Goal: Task Accomplishment & Management: Use online tool/utility

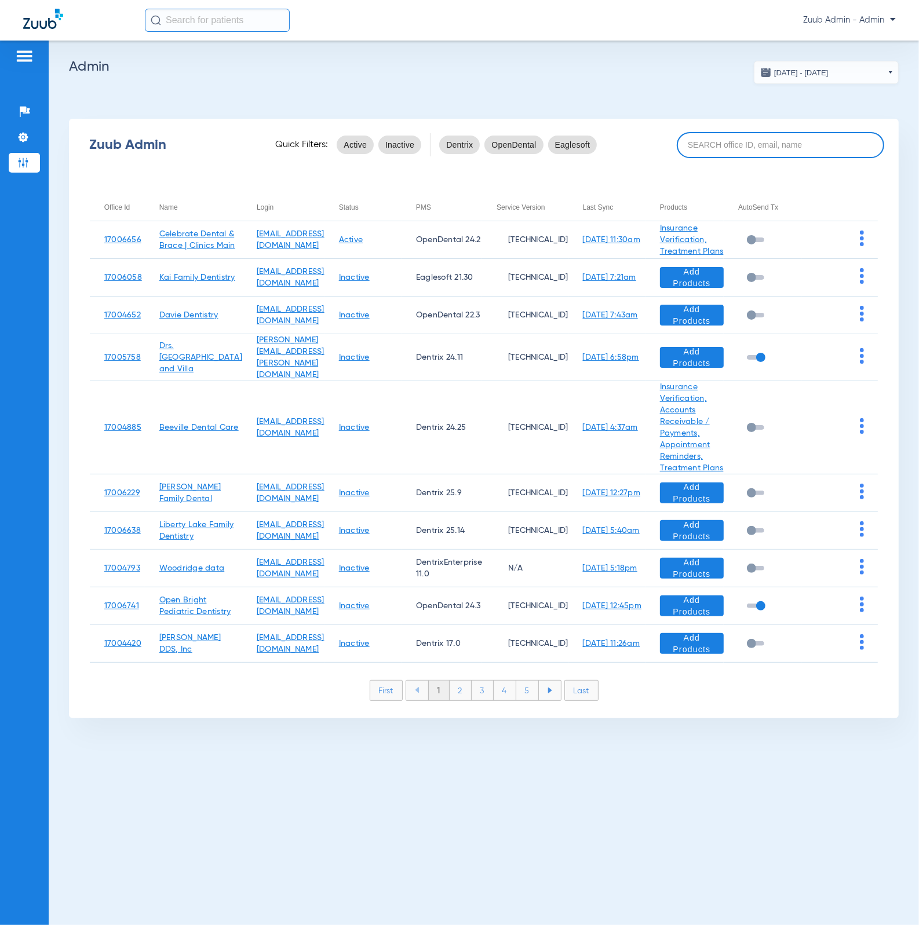
click at [721, 151] on input at bounding box center [780, 145] width 207 height 26
paste input "17007104"
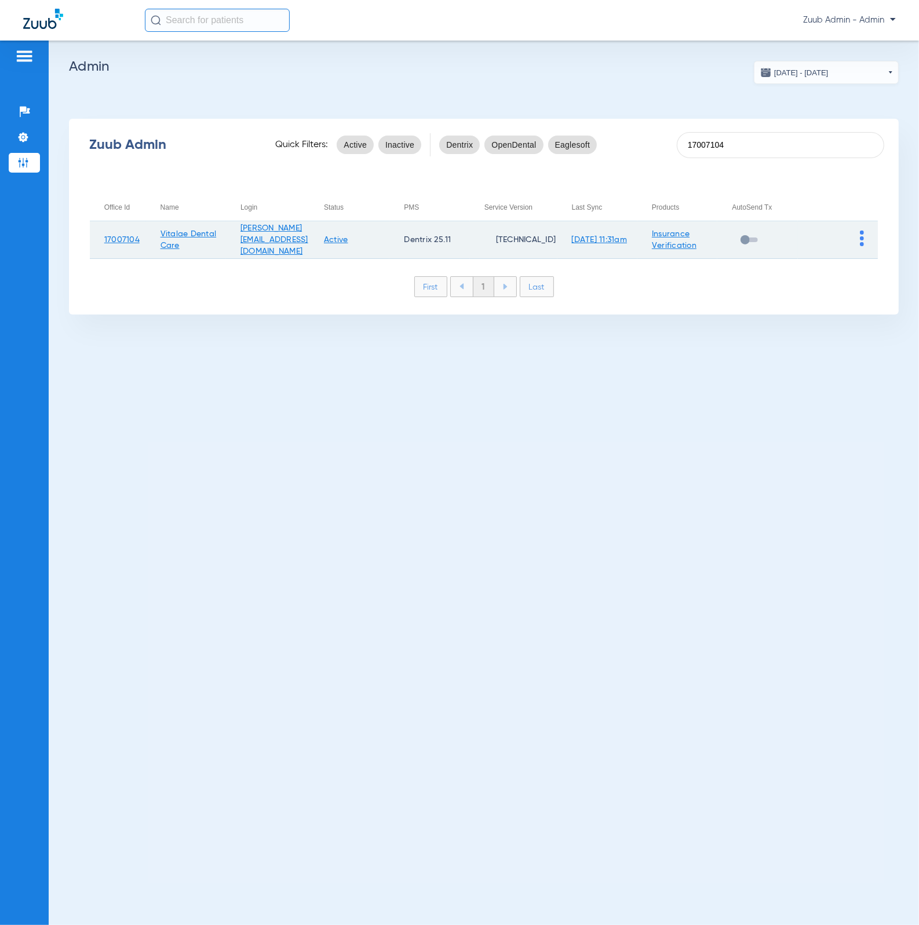
type input "17007104"
click at [860, 232] on img at bounding box center [862, 239] width 4 height 16
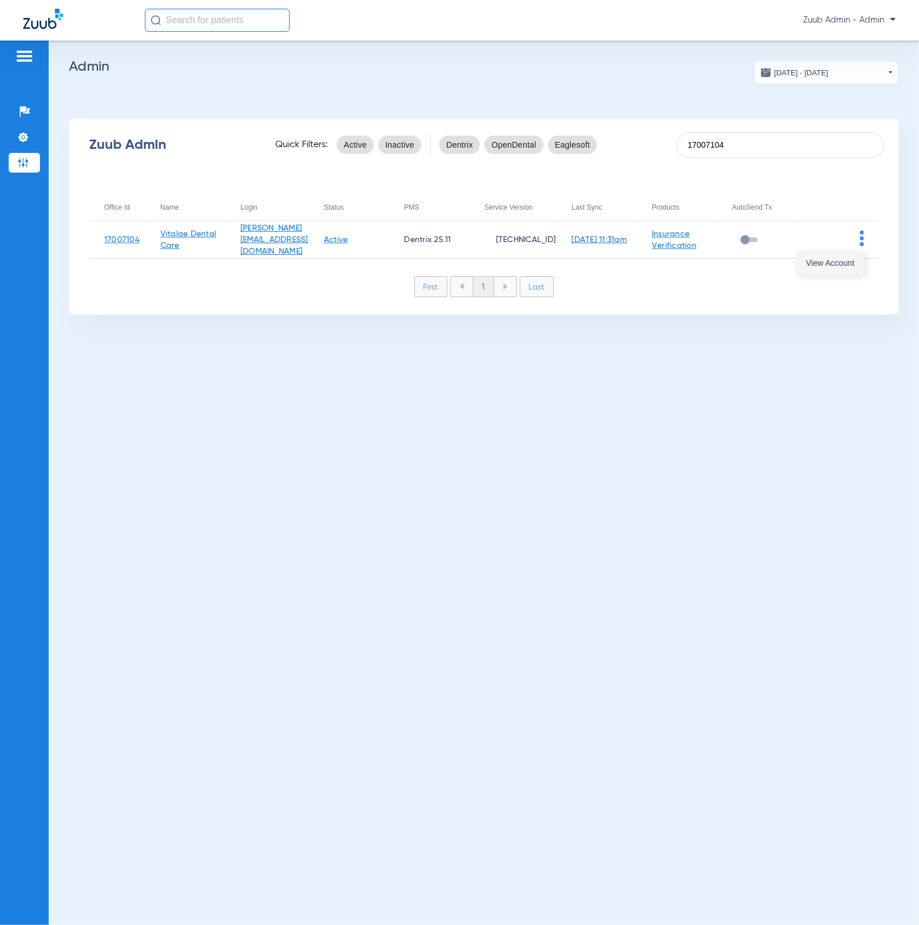
click at [853, 260] on span "View Account" at bounding box center [830, 263] width 49 height 8
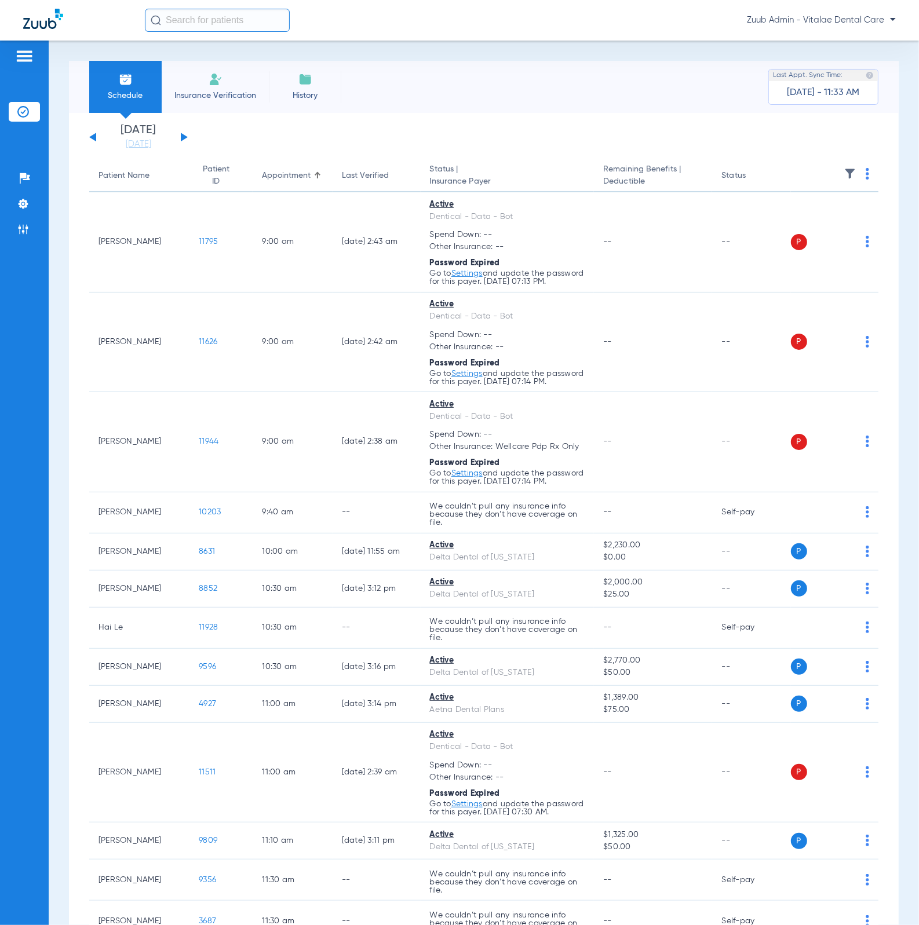
click at [29, 217] on ul "Help Center Settings Admin" at bounding box center [24, 210] width 31 height 82
click at [30, 211] on li "Settings" at bounding box center [24, 204] width 31 height 20
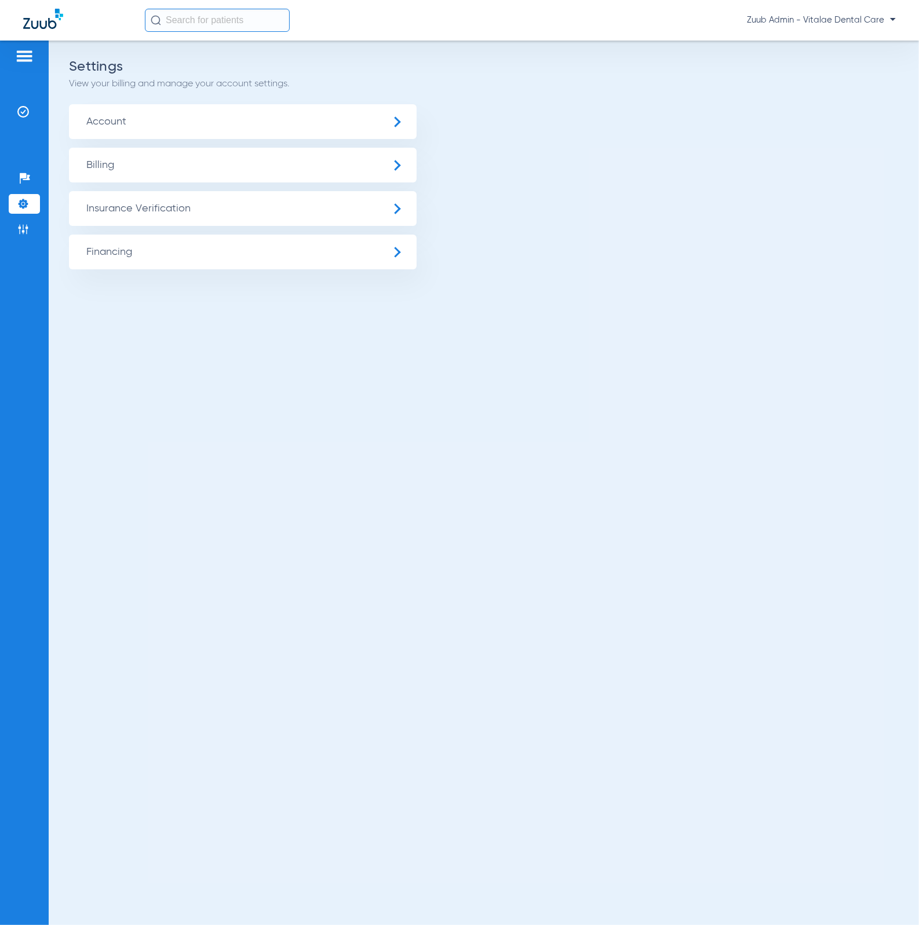
click at [127, 211] on span "Insurance Verification" at bounding box center [243, 208] width 348 height 35
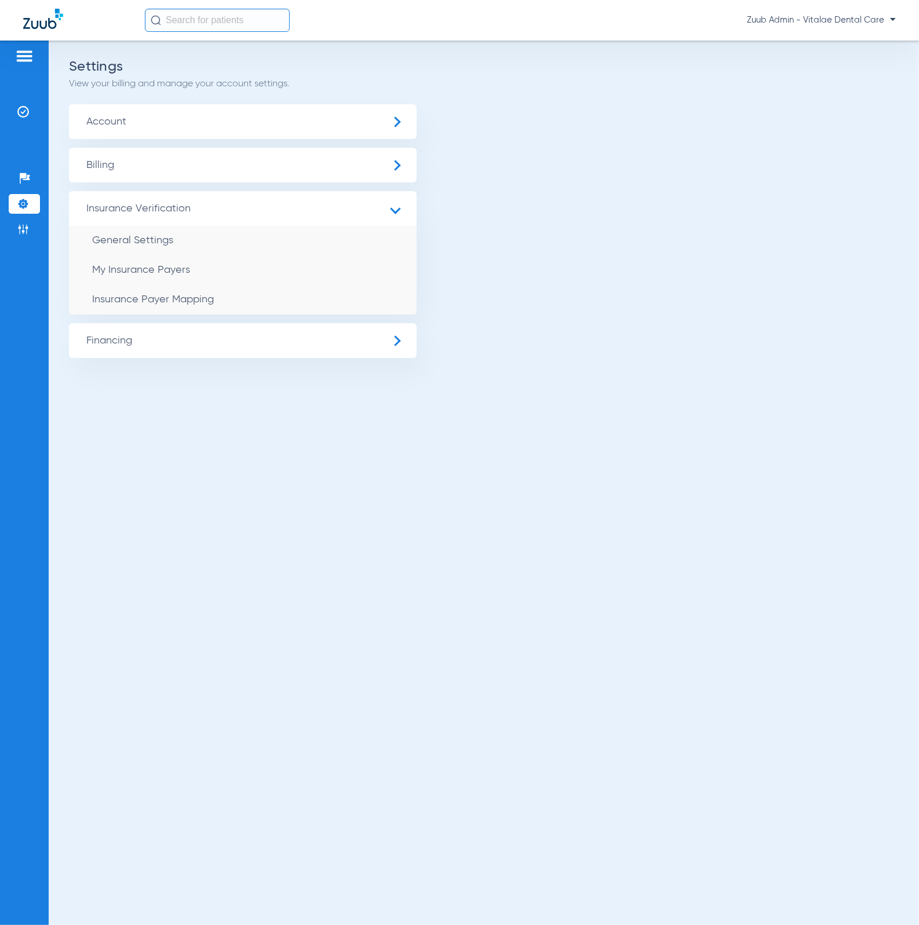
click at [214, 222] on span "Insurance Verification" at bounding box center [243, 208] width 348 height 35
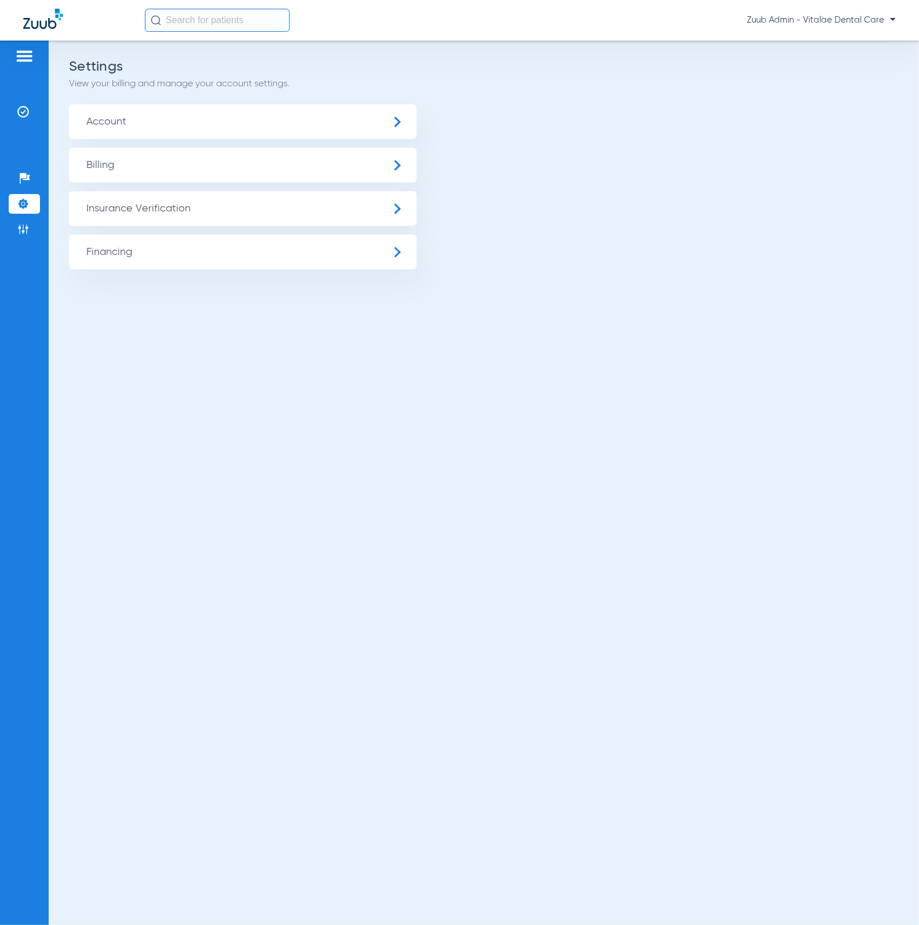
click at [214, 238] on ul "Account Billing Insurance Verification General Settings My Insurance Payers Ins…" at bounding box center [484, 186] width 830 height 165
click at [209, 216] on span "Insurance Verification" at bounding box center [243, 208] width 348 height 35
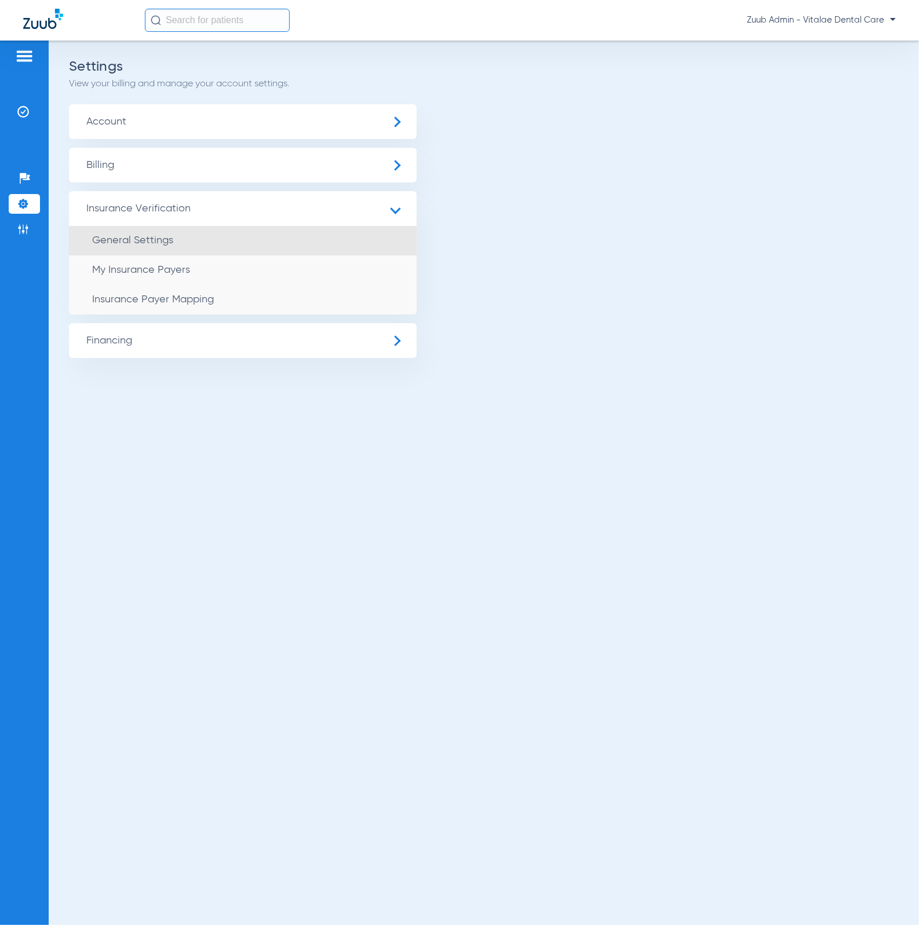
click at [210, 238] on li "General Settings" at bounding box center [243, 241] width 348 height 30
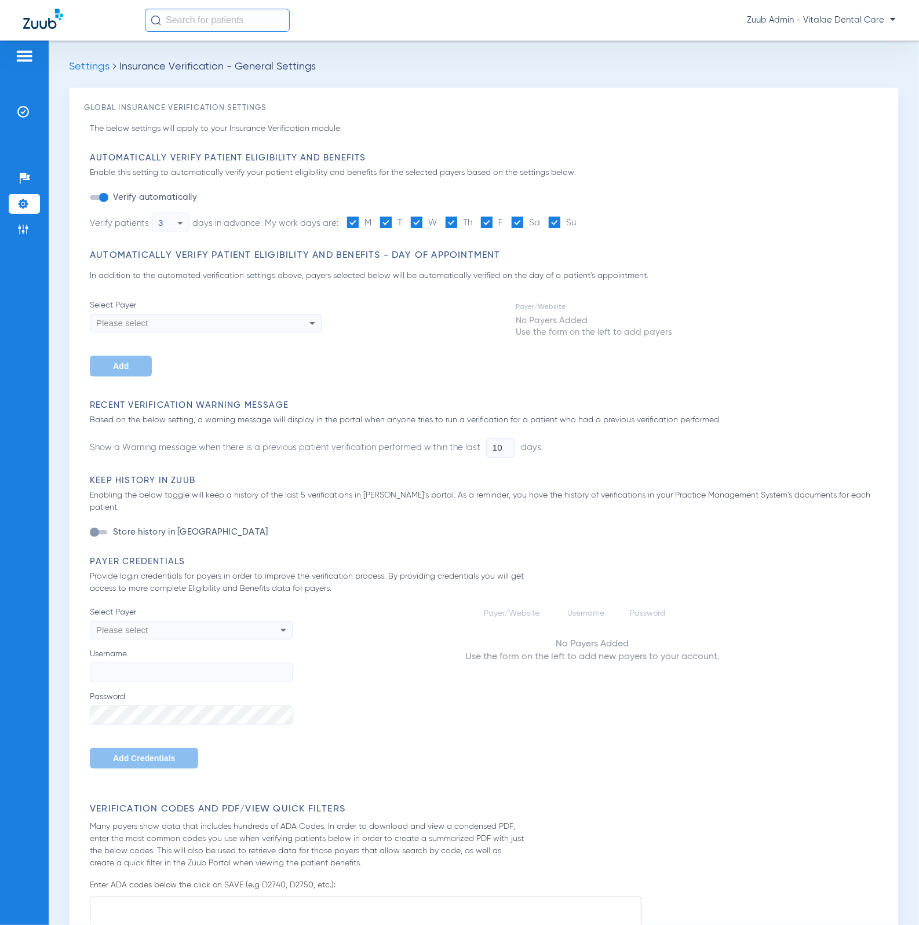
type input "1"
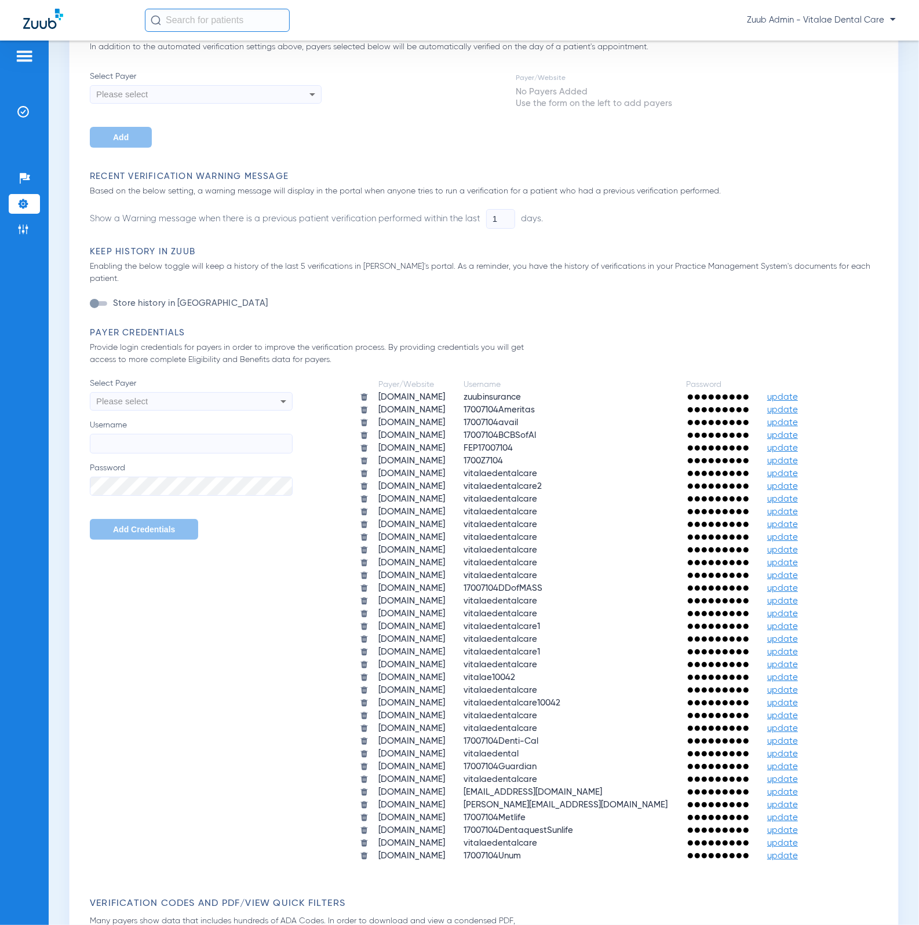
scroll to position [267, 0]
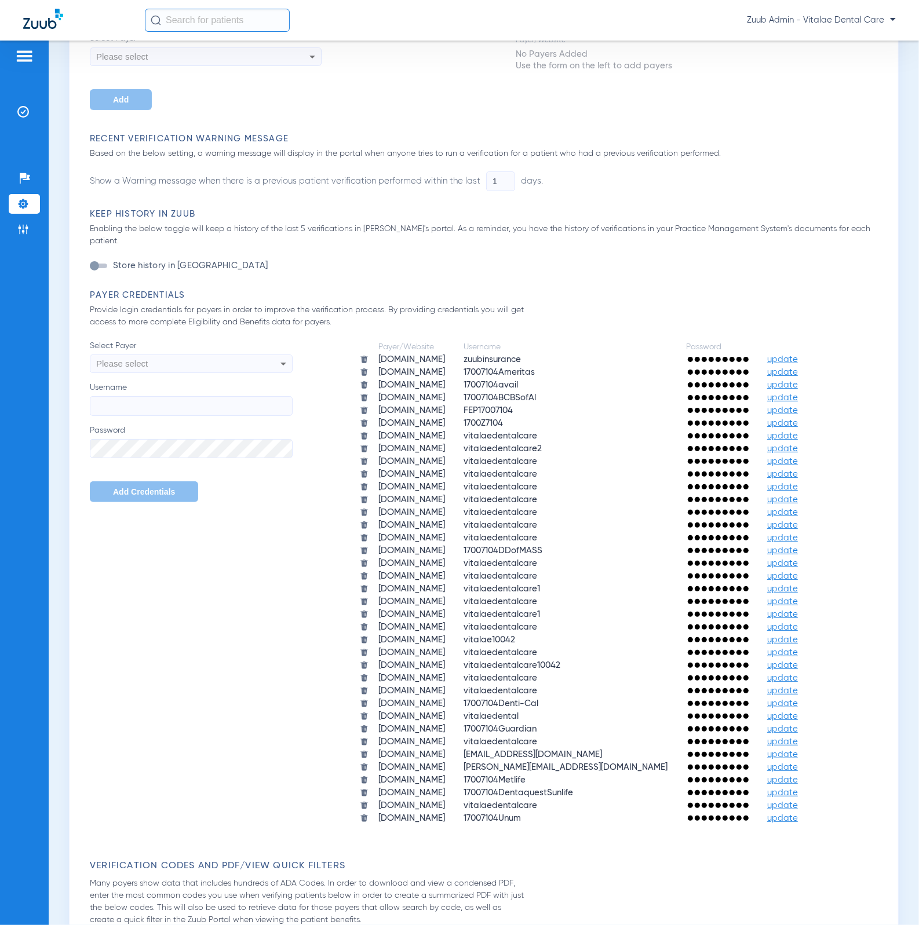
drag, startPoint x: 339, startPoint y: 739, endPoint x: 749, endPoint y: 740, distance: 410.2
click at [749, 762] on tr "[DOMAIN_NAME] [PERSON_NAME][EMAIL_ADDRESS][DOMAIN_NAME] update" at bounding box center [588, 768] width 474 height 12
copy tr "[DOMAIN_NAME] [EMAIL_ADDRESS][DOMAIN_NAME]"
click at [435, 736] on td "[DOMAIN_NAME]" at bounding box center [412, 742] width 84 height 12
drag, startPoint x: 337, startPoint y: 740, endPoint x: 833, endPoint y: 741, distance: 495.4
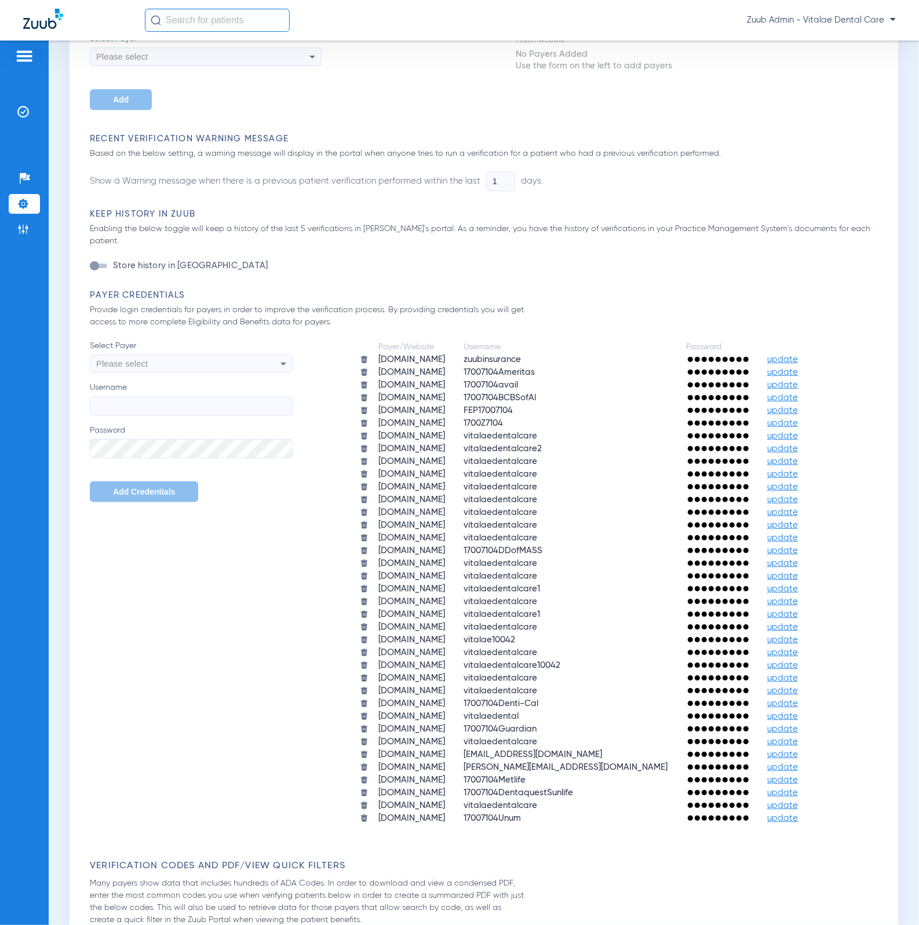
click at [825, 762] on tr "[DOMAIN_NAME] [PERSON_NAME][EMAIL_ADDRESS][DOMAIN_NAME] update" at bounding box center [588, 768] width 474 height 12
click at [433, 775] on td "[DOMAIN_NAME]" at bounding box center [412, 781] width 84 height 12
drag, startPoint x: 341, startPoint y: 740, endPoint x: 441, endPoint y: 740, distance: 100.2
click at [441, 762] on td "[DOMAIN_NAME]" at bounding box center [412, 768] width 84 height 12
copy td "[DOMAIN_NAME]"
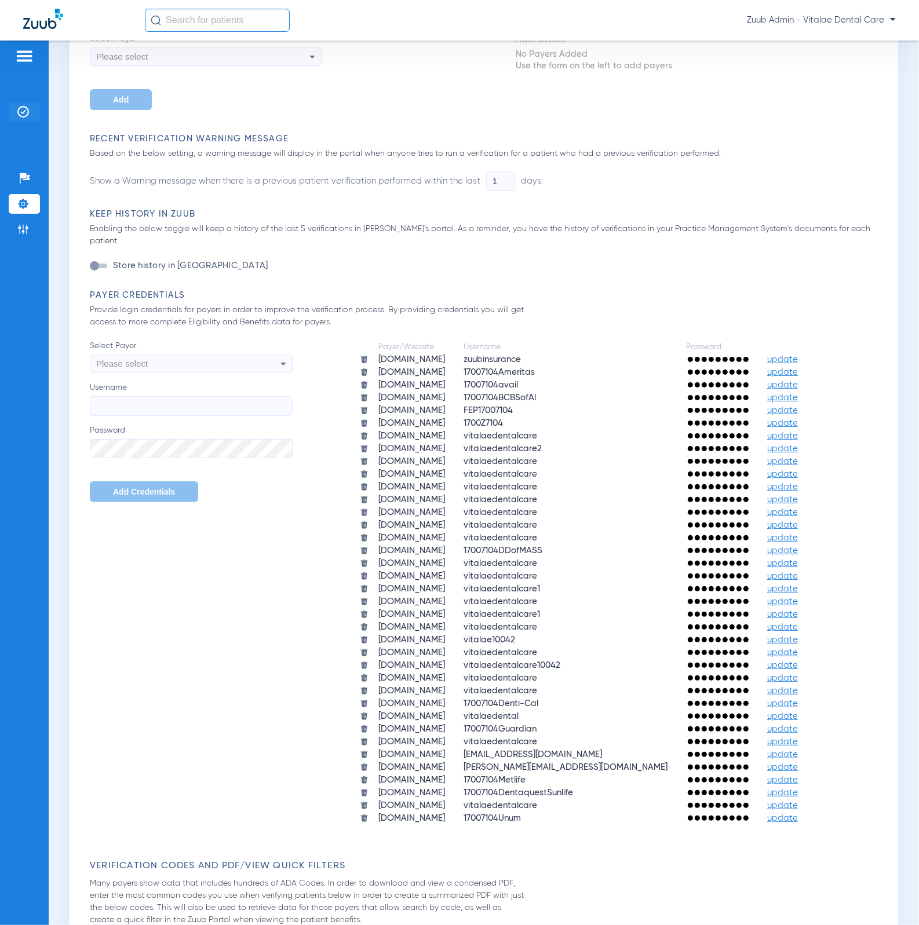
click at [16, 114] on li "Insurance Verification" at bounding box center [24, 112] width 31 height 20
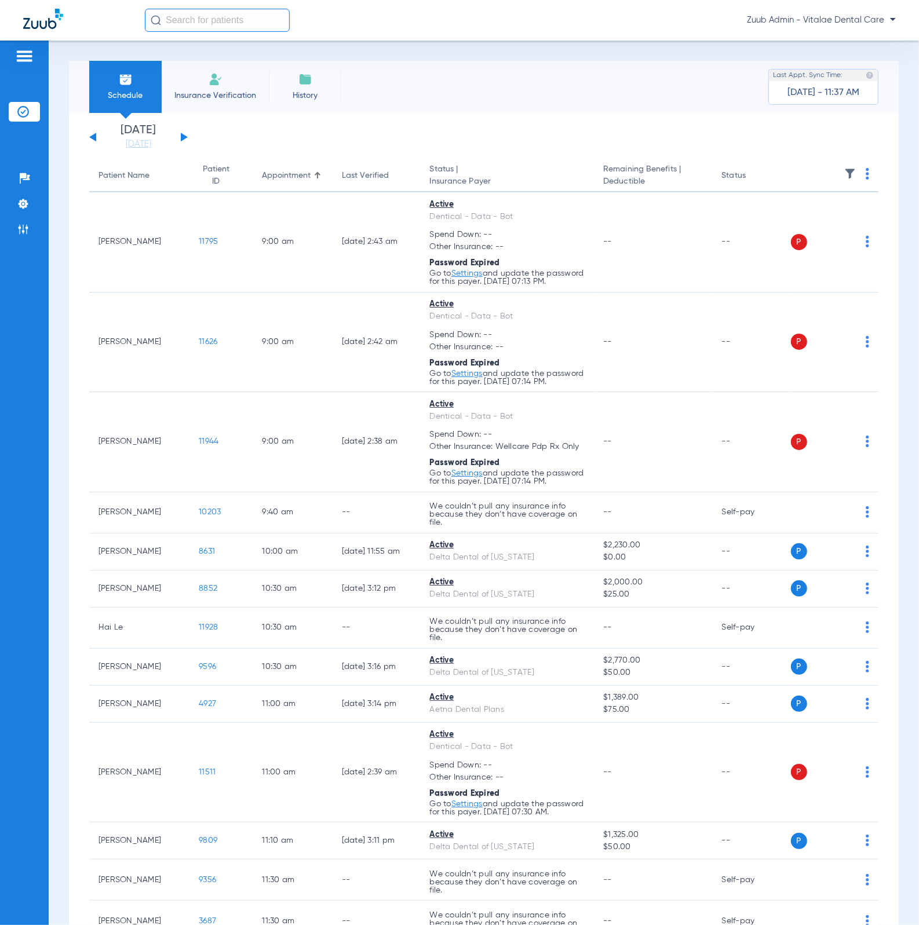
click at [180, 132] on div "[DATE] [DATE] [DATE] [DATE] [DATE] [DATE] [DATE] [DATE] [DATE] [DATE] [DATE] [D…" at bounding box center [138, 137] width 98 height 25
click at [185, 136] on div "[DATE] [DATE] [DATE] [DATE] [DATE] [DATE] [DATE] [DATE] [DATE] [DATE] [DATE] [D…" at bounding box center [138, 137] width 98 height 25
click at [183, 134] on button at bounding box center [184, 137] width 7 height 9
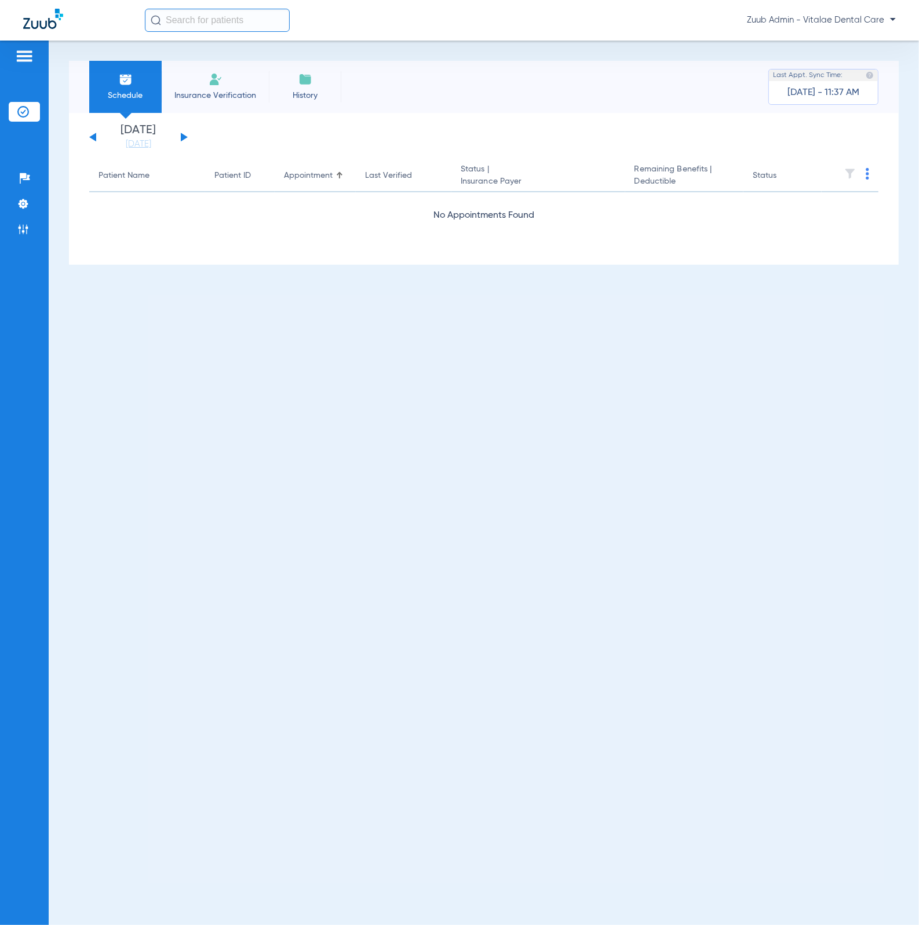
click at [96, 139] on button at bounding box center [92, 137] width 7 height 9
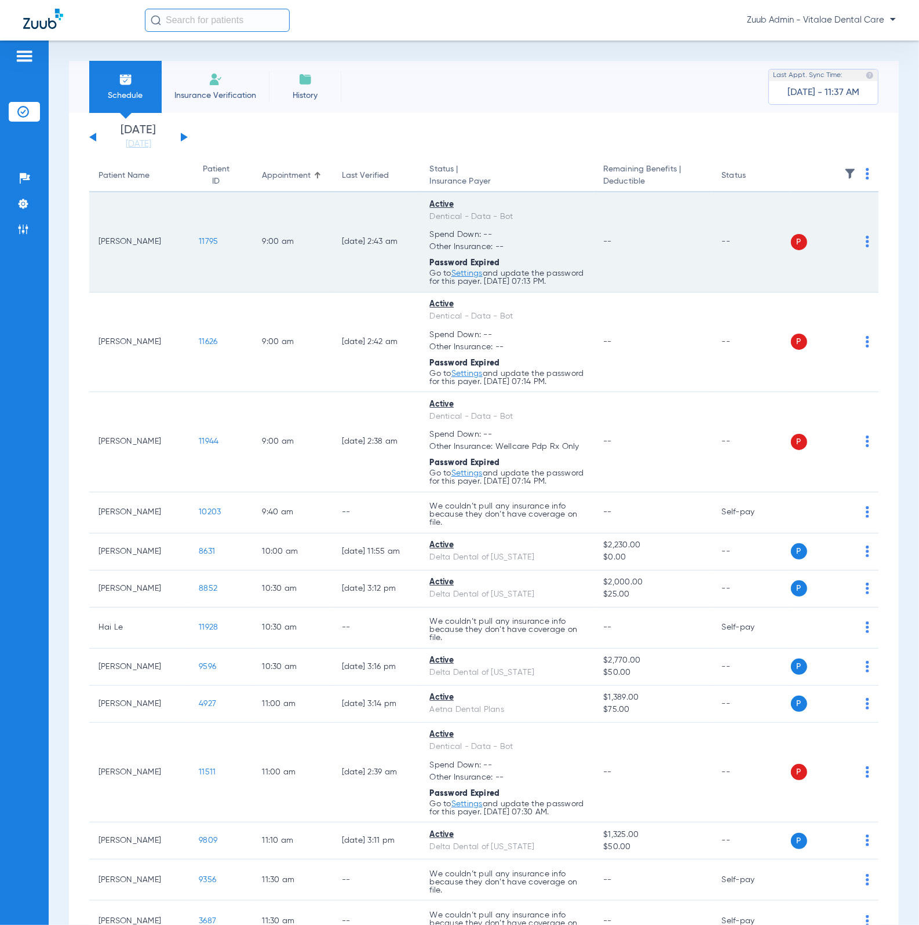
click at [853, 240] on div "P S" at bounding box center [830, 242] width 79 height 16
click at [866, 242] on img at bounding box center [867, 242] width 3 height 12
click at [833, 285] on button "Verify Now" at bounding box center [821, 291] width 73 height 23
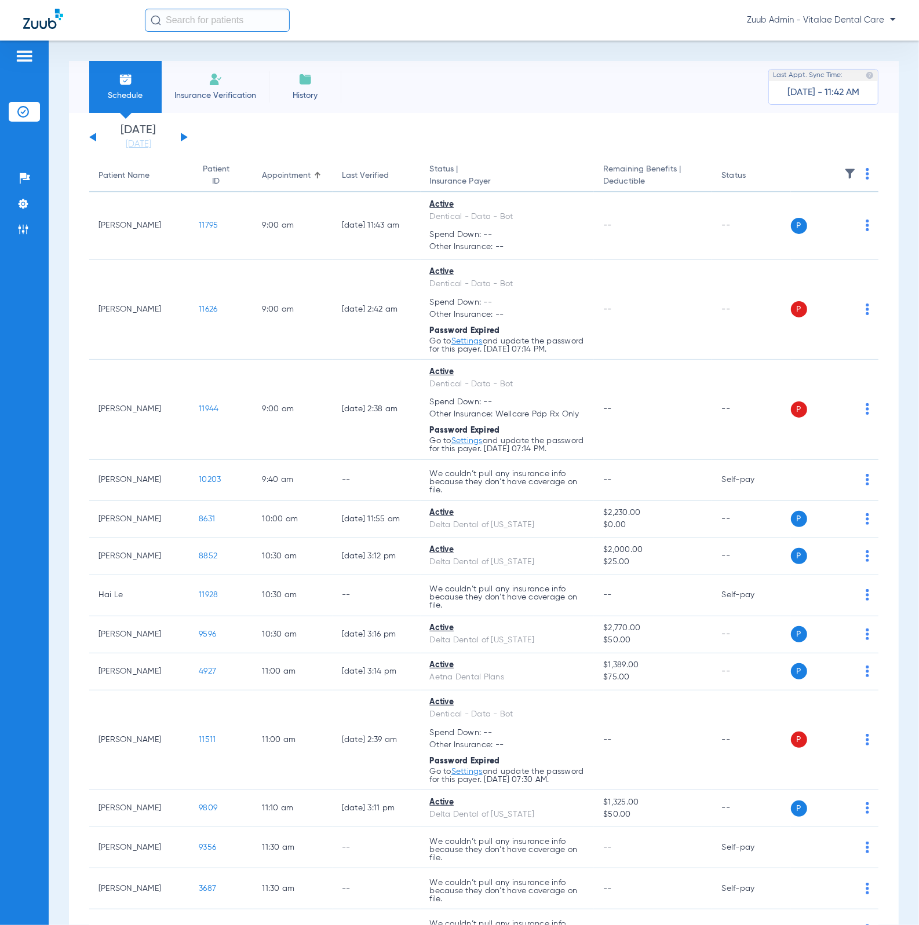
click at [188, 137] on app-single-date-navigator "[DATE] [DATE] [DATE] [DATE] [DATE] [DATE] [DATE] [DATE] [DATE] [DATE] [DATE] [D…" at bounding box center [483, 137] width 789 height 25
click at [185, 137] on button at bounding box center [184, 137] width 7 height 9
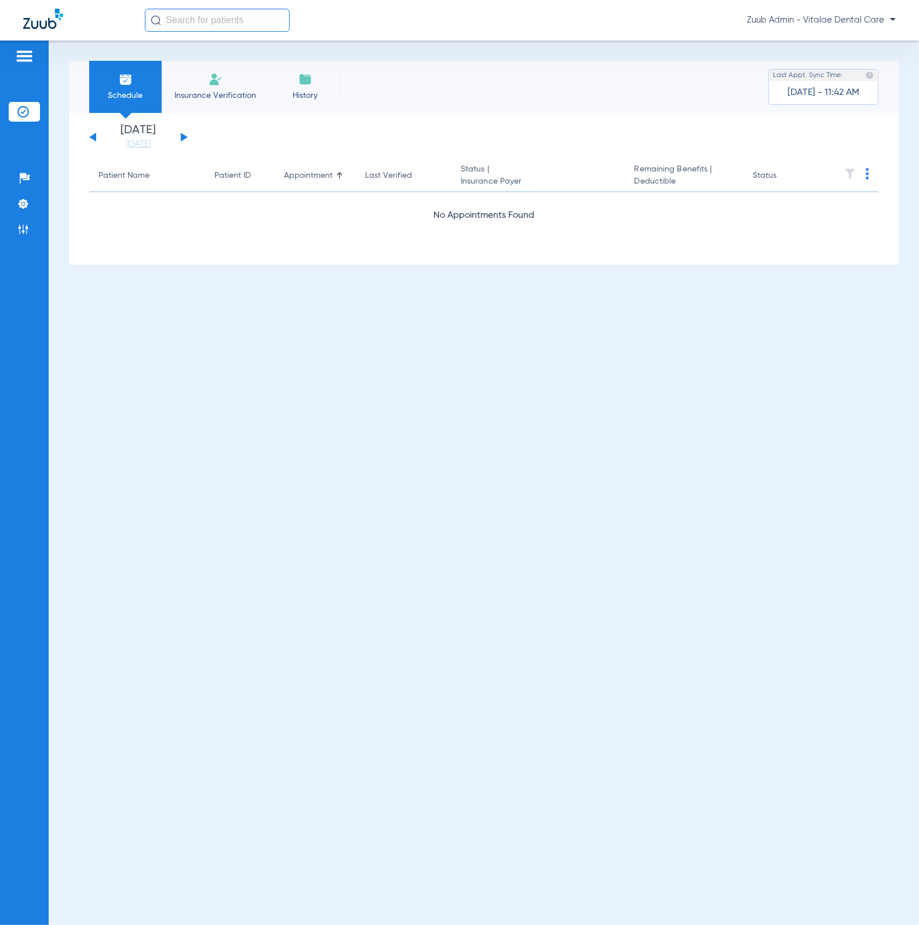
click at [94, 137] on button at bounding box center [92, 137] width 7 height 9
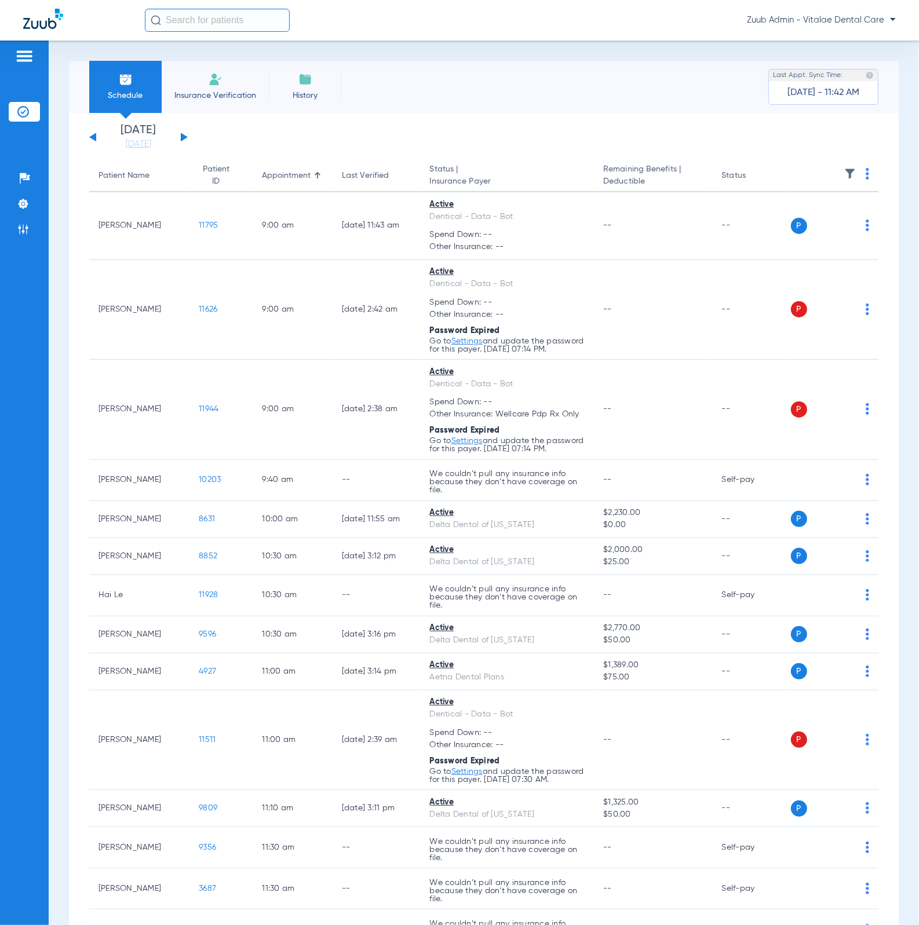
click at [844, 168] on img at bounding box center [850, 174] width 12 height 12
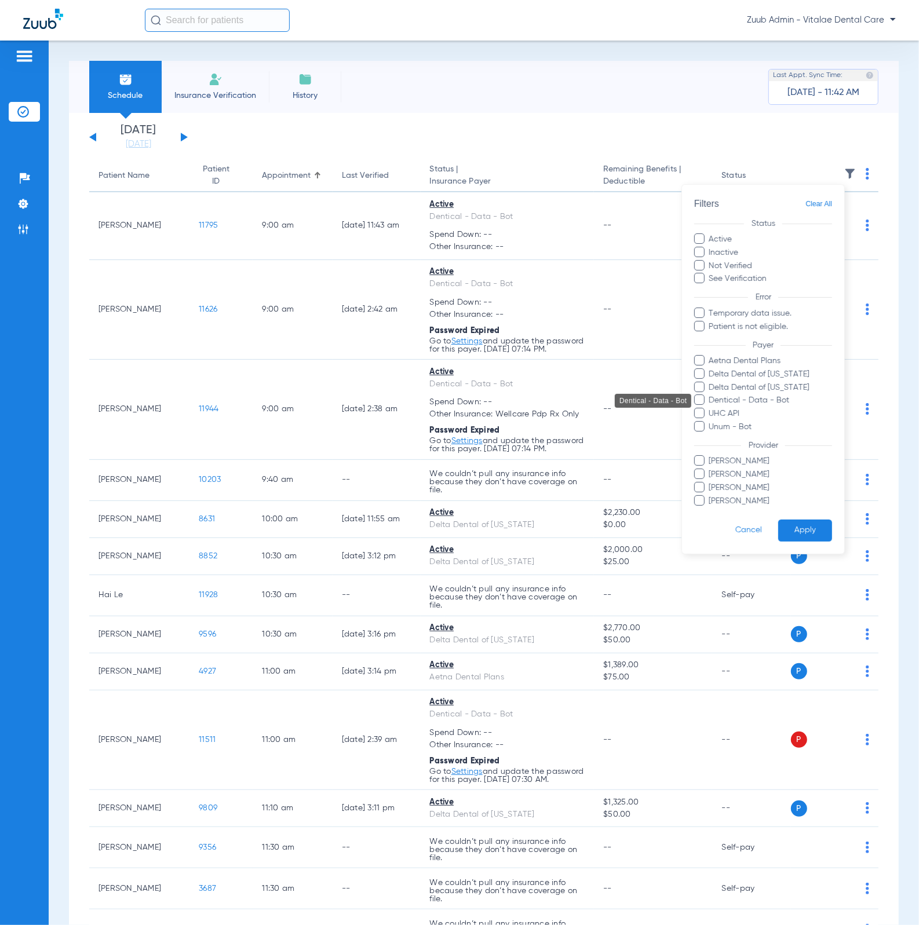
click at [775, 406] on span "Dentical - Data - Bot" at bounding box center [771, 401] width 124 height 12
click at [711, 409] on input "Dentical - Data - Bot" at bounding box center [711, 409] width 0 height 0
click at [807, 528] on button "Apply" at bounding box center [805, 531] width 54 height 23
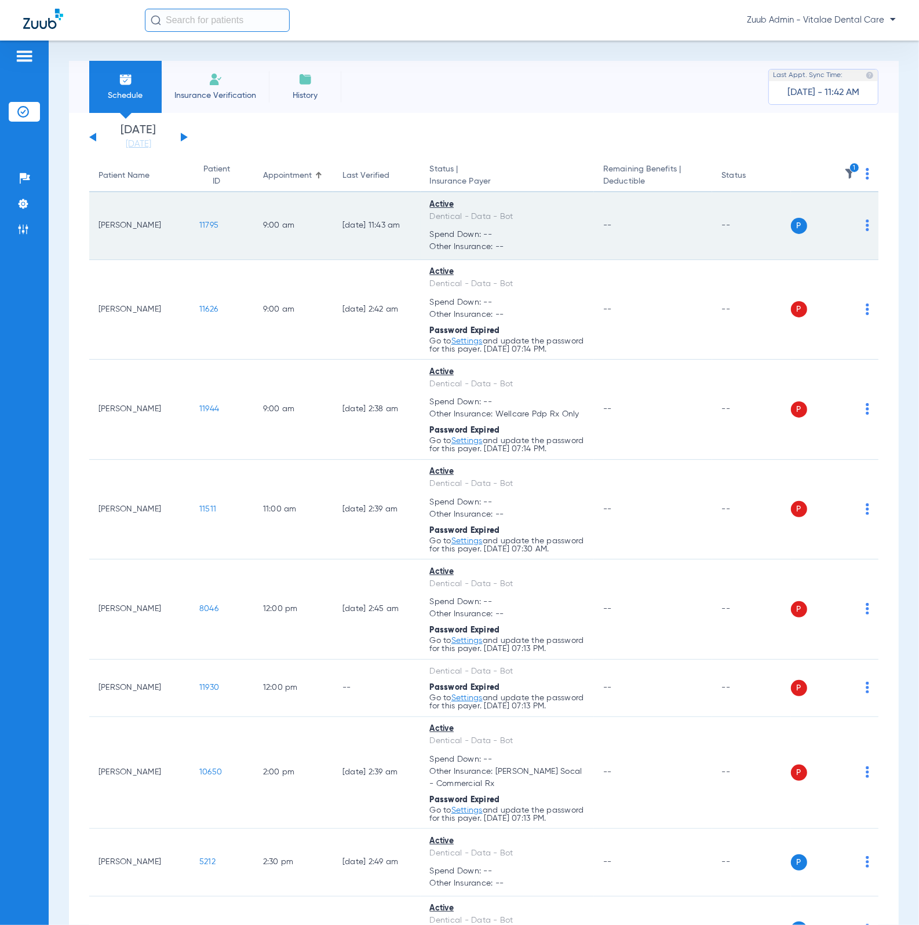
click at [866, 225] on img at bounding box center [867, 226] width 3 height 12
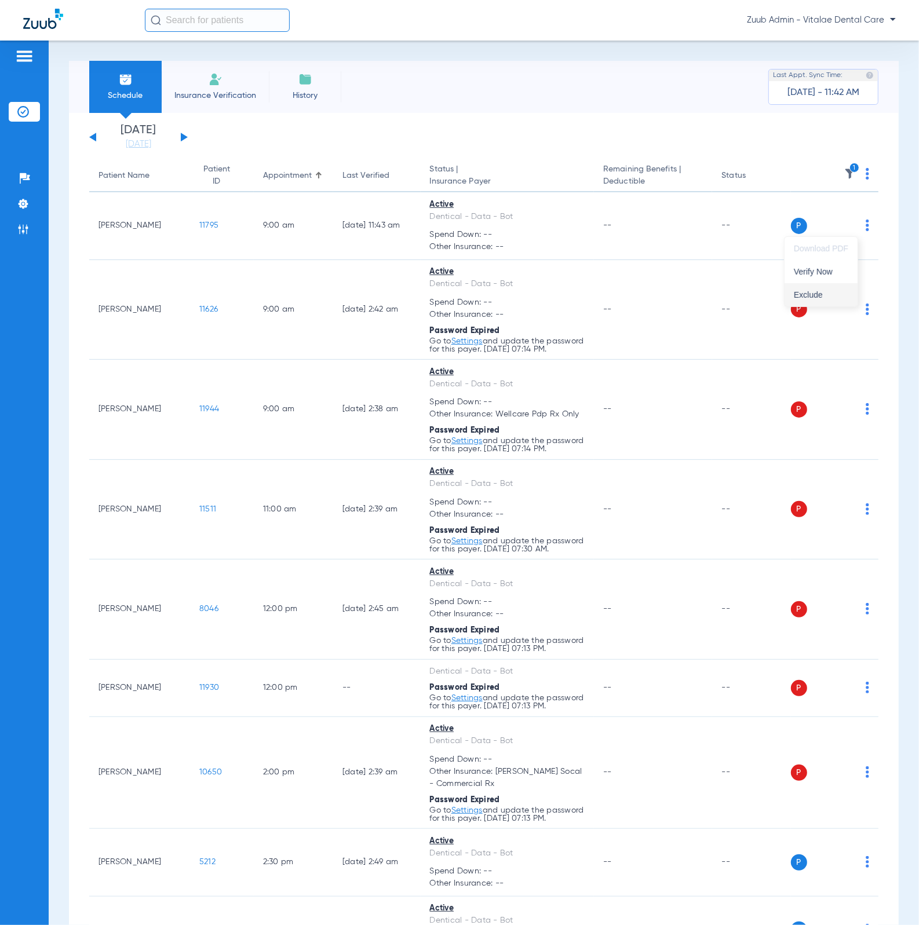
click at [834, 300] on button "Exclude" at bounding box center [821, 294] width 73 height 23
click at [866, 177] on img at bounding box center [867, 174] width 3 height 12
click at [836, 214] on button "Verify All" at bounding box center [814, 219] width 88 height 23
